Goal: Task Accomplishment & Management: Manage account settings

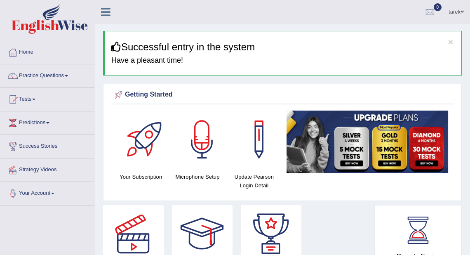
click at [453, 14] on link "tarek" at bounding box center [457, 10] width 28 height 21
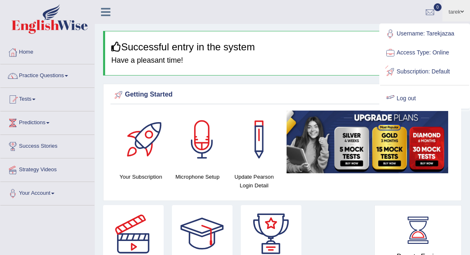
click at [410, 96] on link "Log out" at bounding box center [424, 98] width 89 height 19
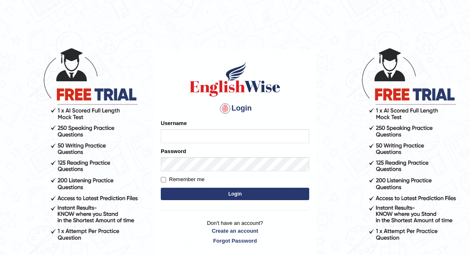
click at [229, 134] on input "Username" at bounding box center [235, 136] width 148 height 14
click at [266, 98] on div "Login Please fix the following errors: Username Password Remember me Login Don'…" at bounding box center [235, 152] width 163 height 207
